Goal: Information Seeking & Learning: Check status

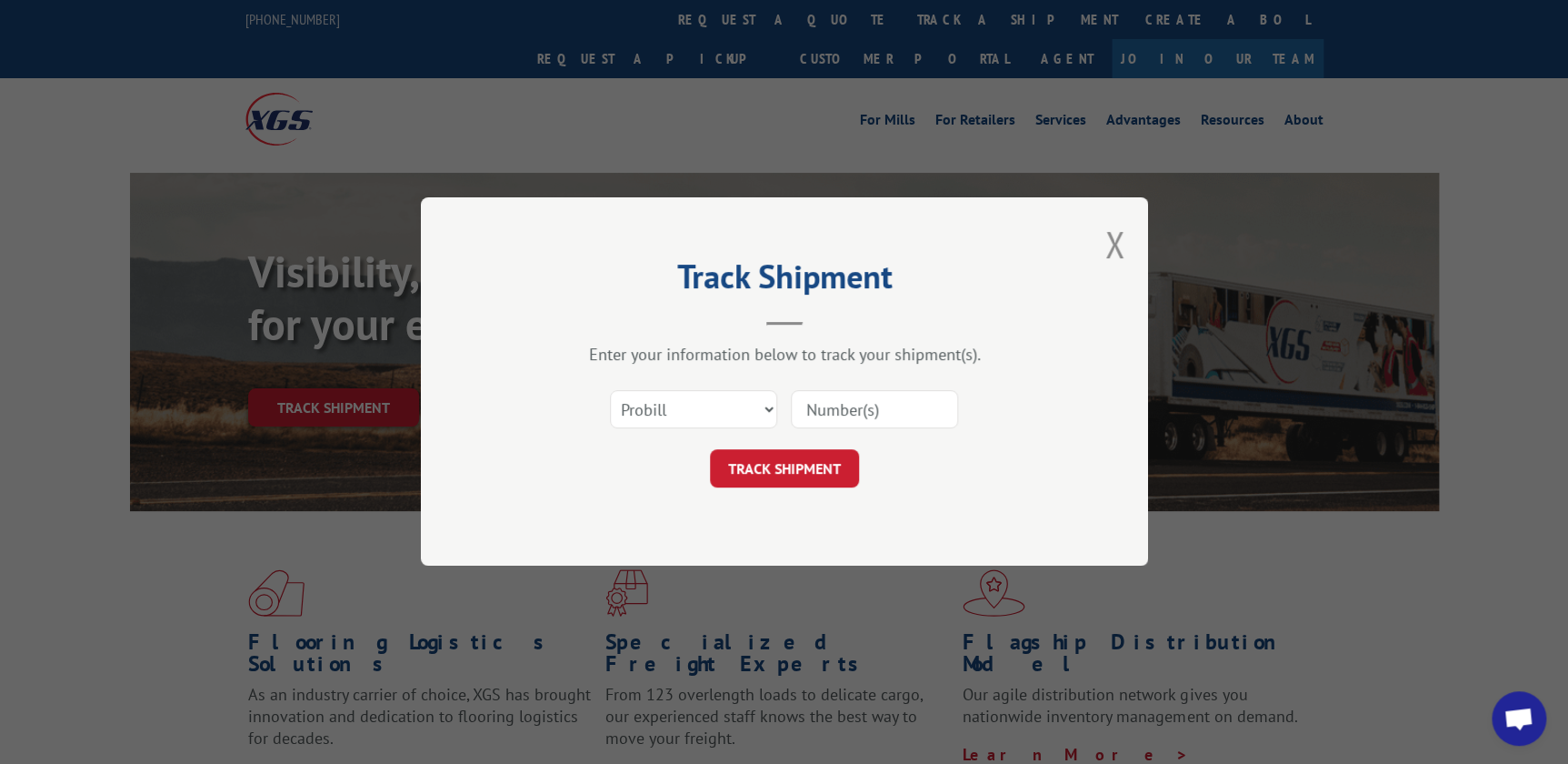
click at [833, 400] on input at bounding box center [875, 410] width 168 height 38
paste input "17607261"
type input "17607261"
click at [767, 463] on button "TRACK SHIPMENT" at bounding box center [785, 469] width 149 height 38
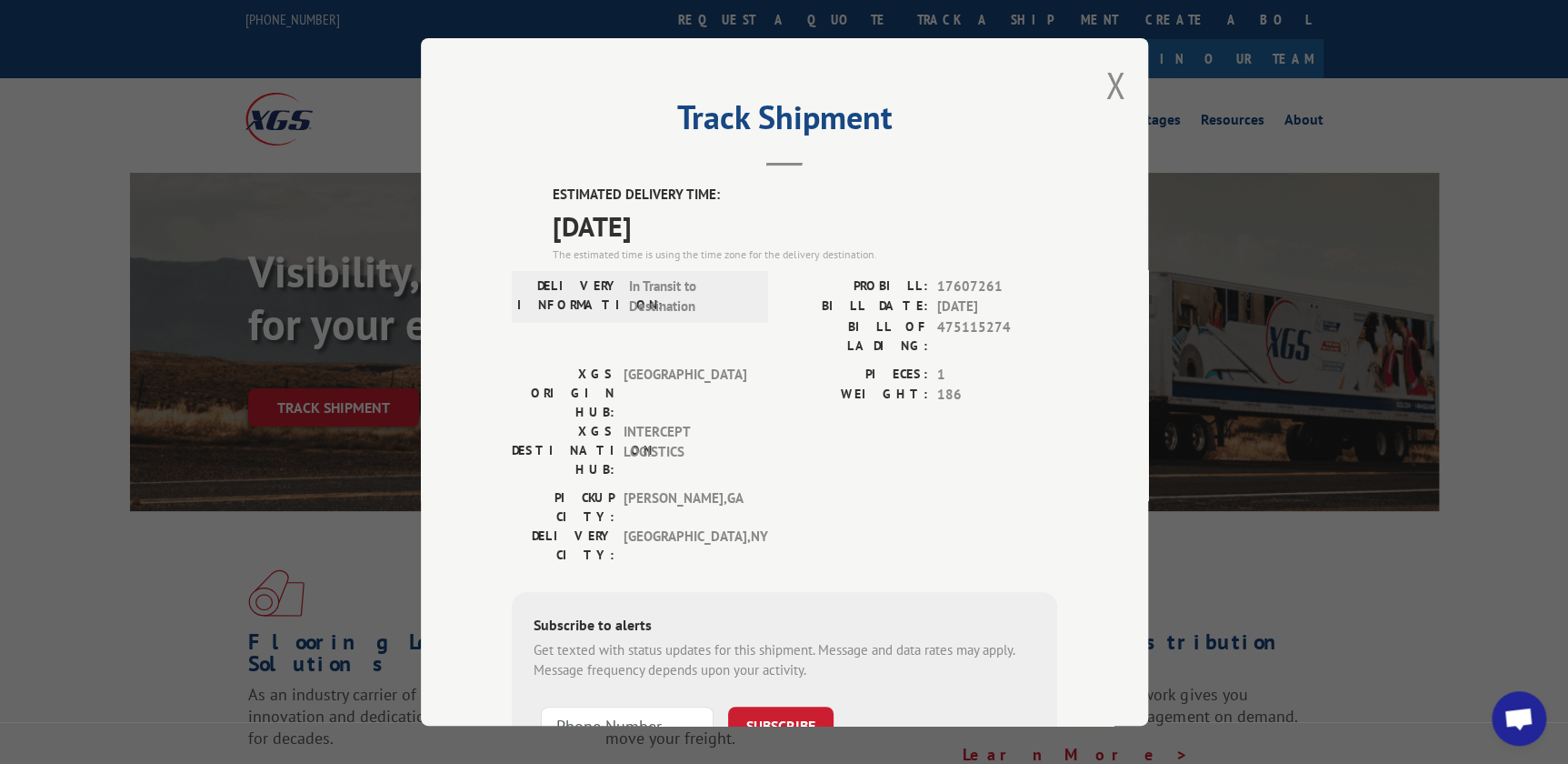
drag, startPoint x: 1109, startPoint y: 77, endPoint x: 1060, endPoint y: 54, distance: 54.1
click at [1109, 77] on button "Close modal" at bounding box center [1115, 85] width 20 height 48
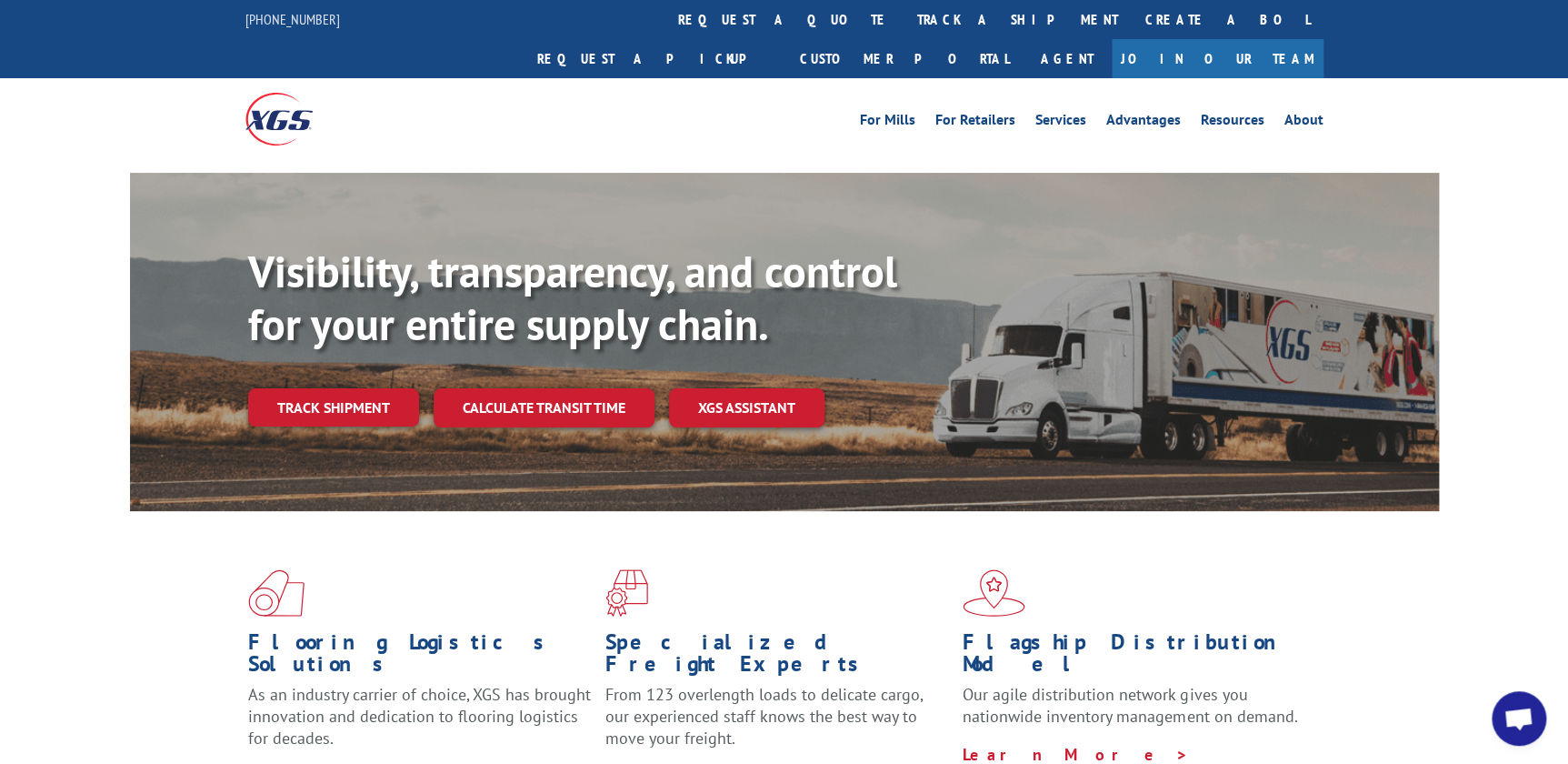
click at [308, 388] on link "Track shipment" at bounding box center [334, 407] width 171 height 38
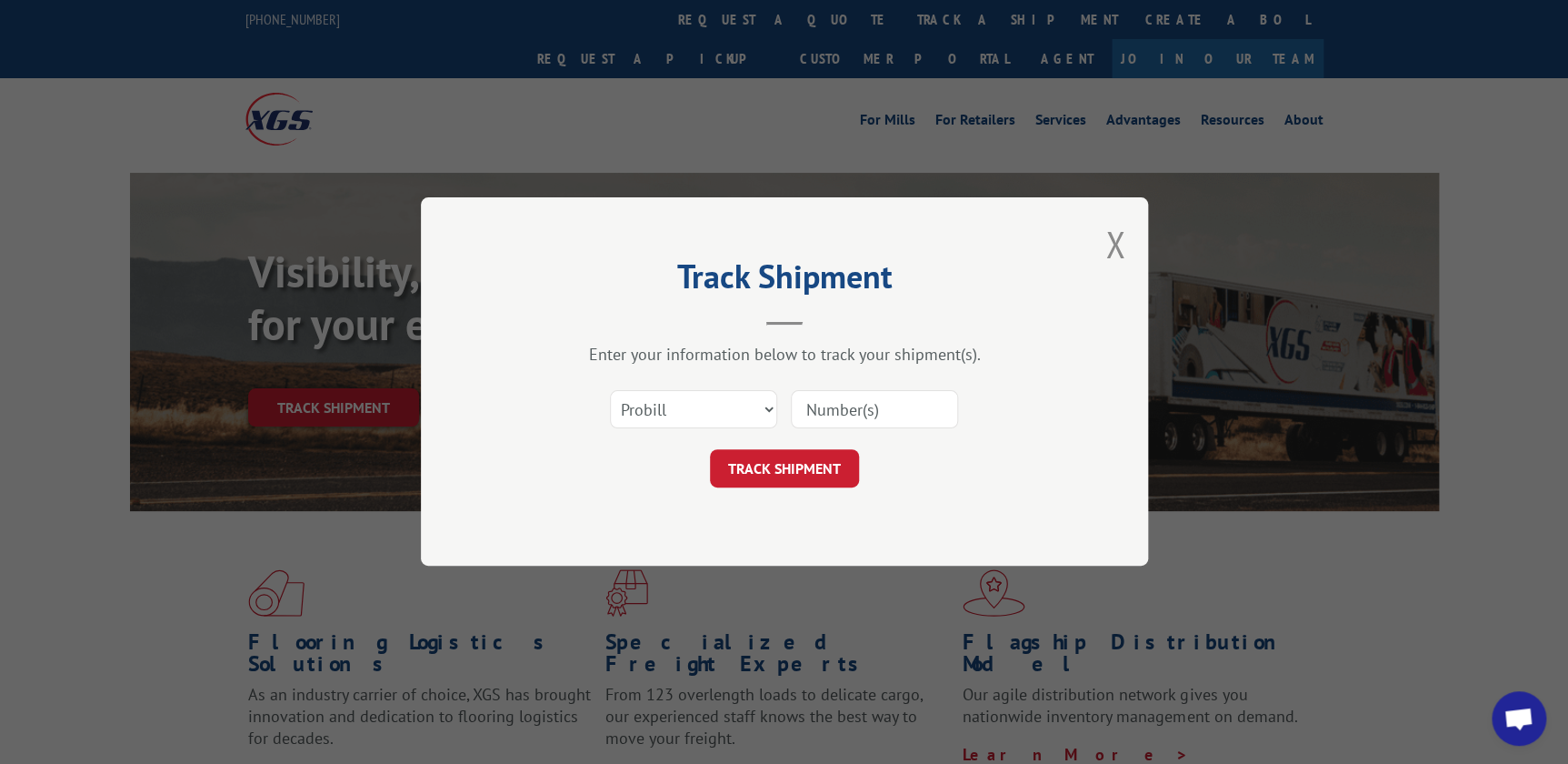
click at [830, 395] on input at bounding box center [875, 410] width 168 height 38
paste input "17607338"
type input "17607338"
click at [808, 470] on button "TRACK SHIPMENT" at bounding box center [785, 469] width 149 height 38
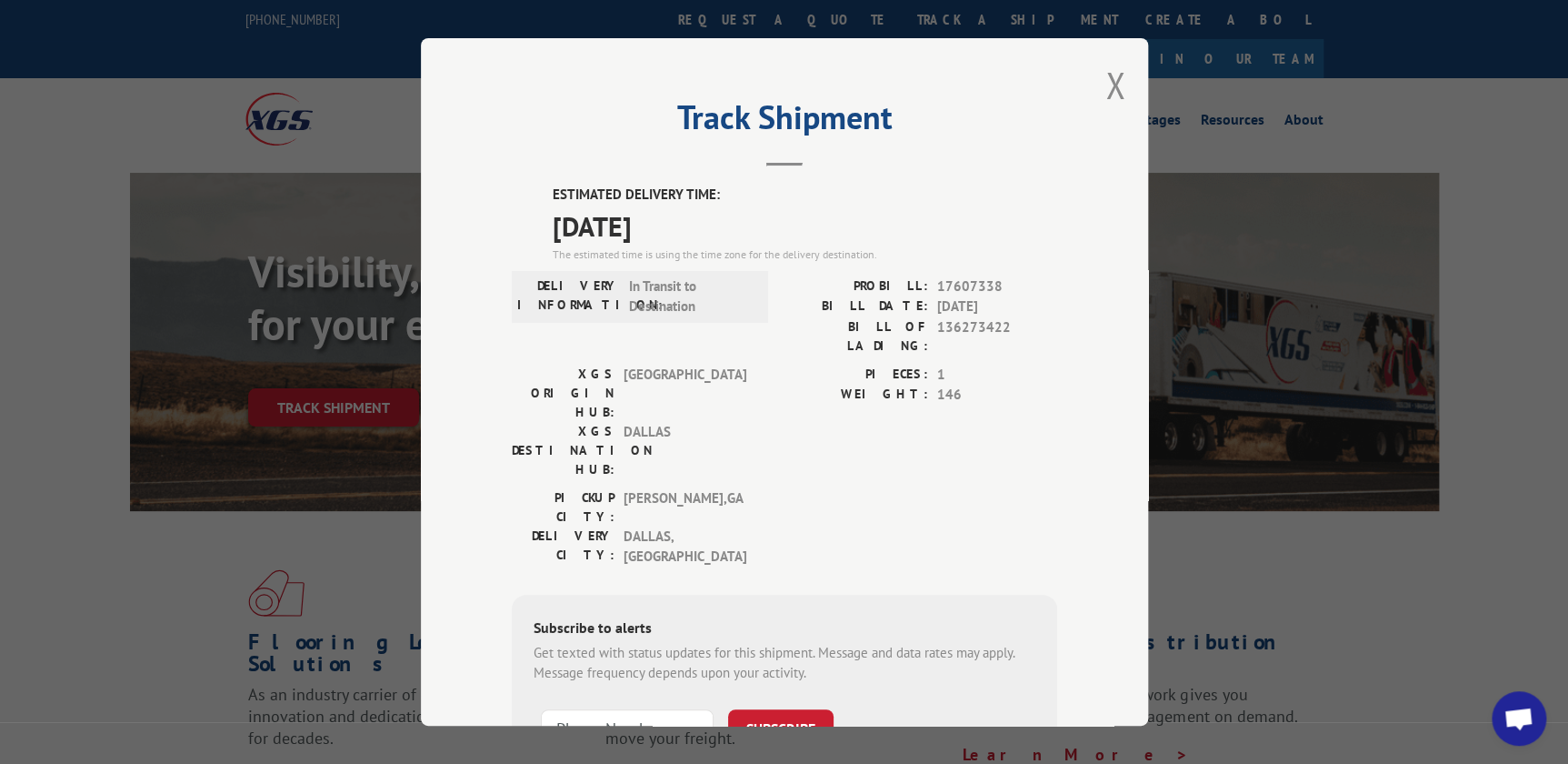
click at [829, 173] on div "Track Shipment ESTIMATED DELIVERY TIME: [DATE] The estimated time is using the …" at bounding box center [784, 382] width 728 height 688
click at [1105, 80] on button "Close modal" at bounding box center [1115, 85] width 20 height 48
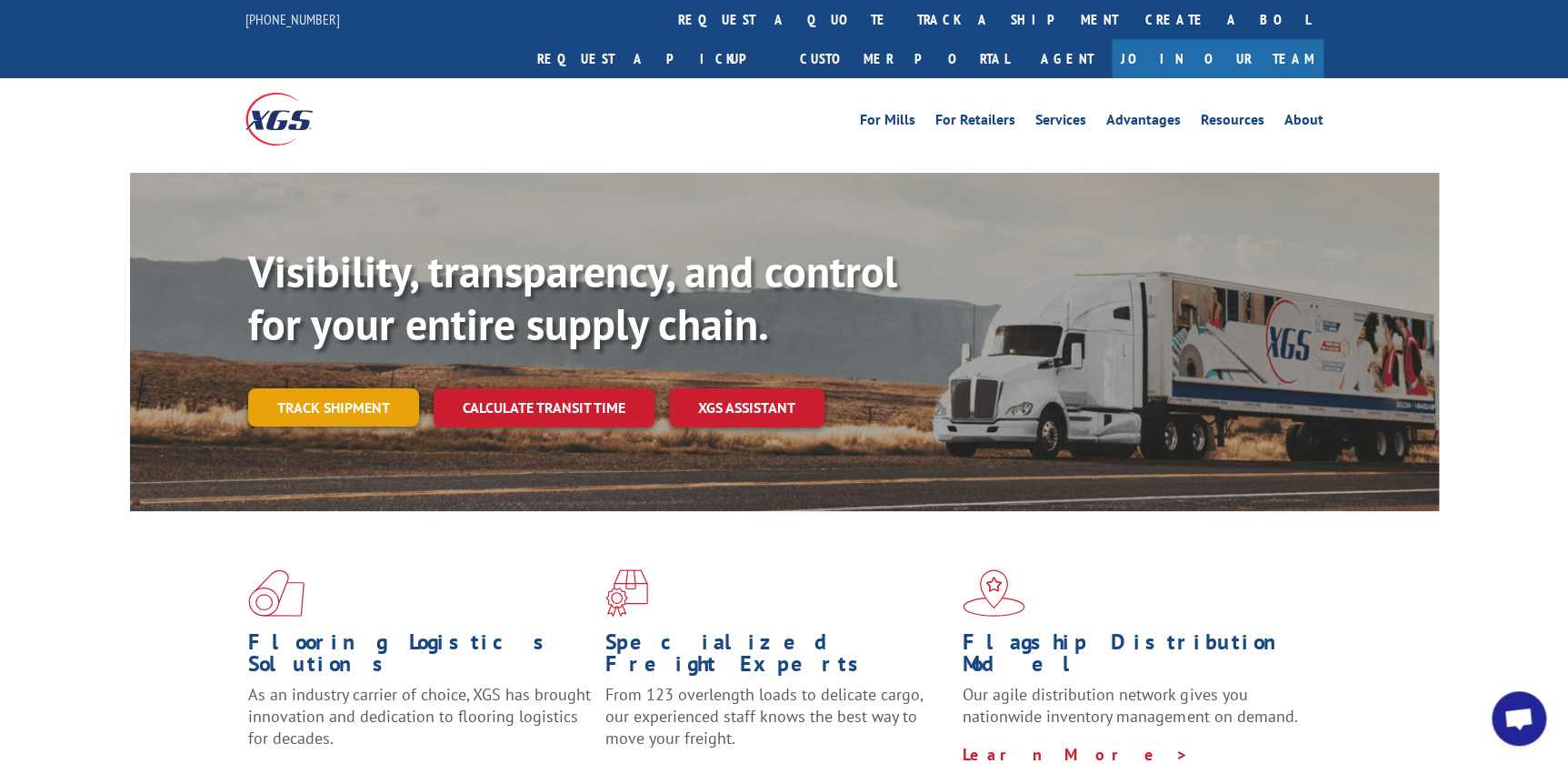
click at [333, 388] on link "Track shipment" at bounding box center [334, 407] width 171 height 38
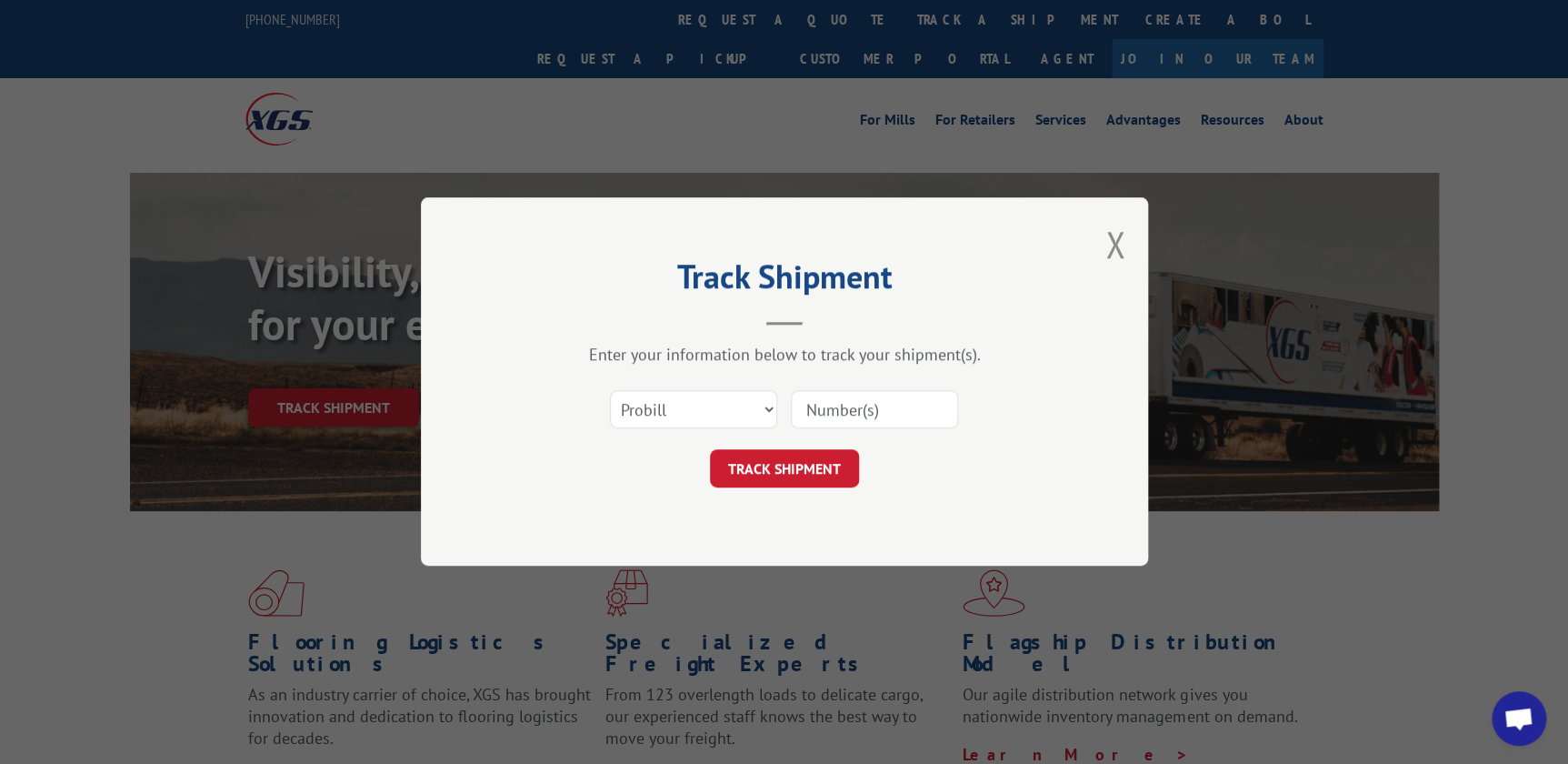
click at [835, 412] on input at bounding box center [875, 410] width 168 height 38
type input "17595065"
click button "TRACK SHIPMENT" at bounding box center [785, 469] width 149 height 38
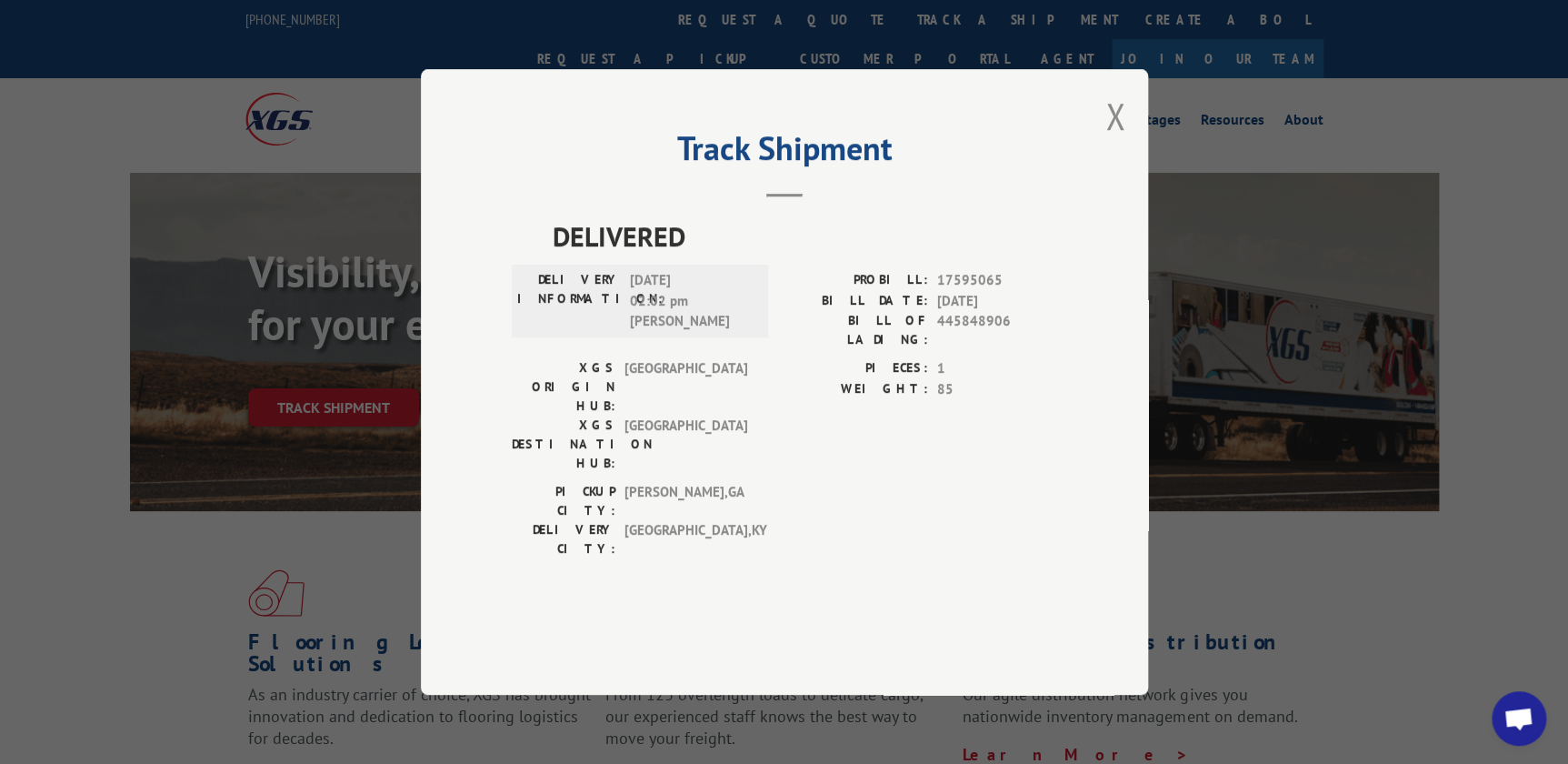
click at [651, 321] on span "[DATE] 02:02 pm [PERSON_NAME]" at bounding box center [690, 301] width 123 height 62
drag, startPoint x: 1115, startPoint y: 162, endPoint x: 982, endPoint y: 89, distance: 151.7
click at [1115, 140] on button "Close modal" at bounding box center [1115, 116] width 20 height 48
